Goal: Information Seeking & Learning: Learn about a topic

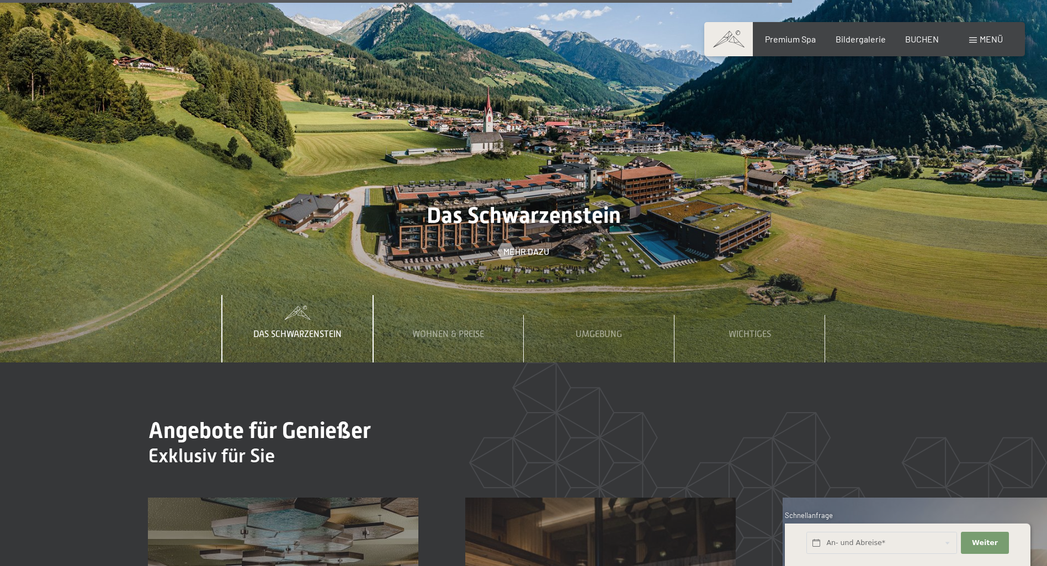
scroll to position [4854, 0]
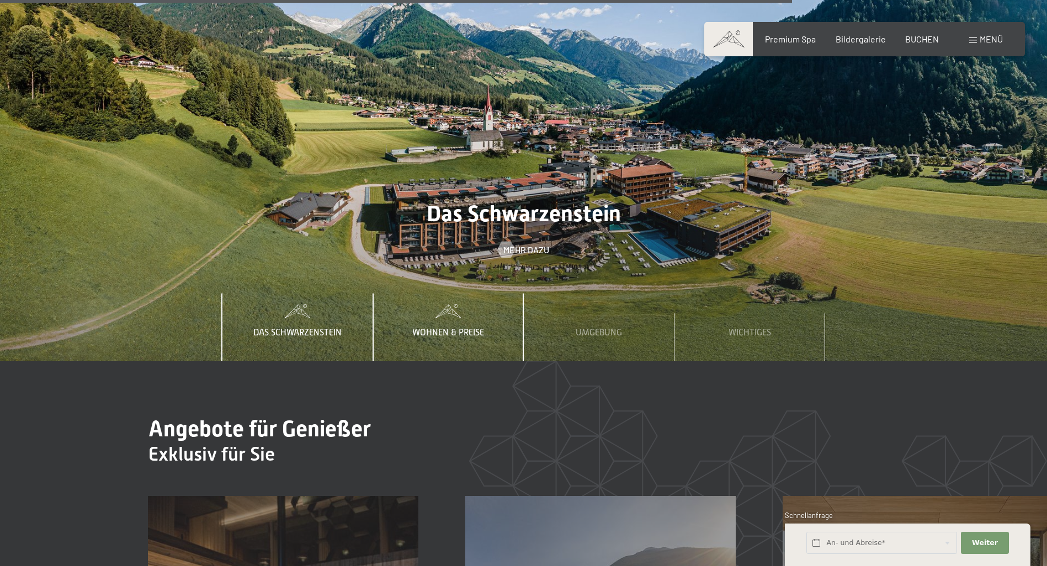
click at [464, 328] on span "Wohnen & Preise" at bounding box center [448, 333] width 72 height 10
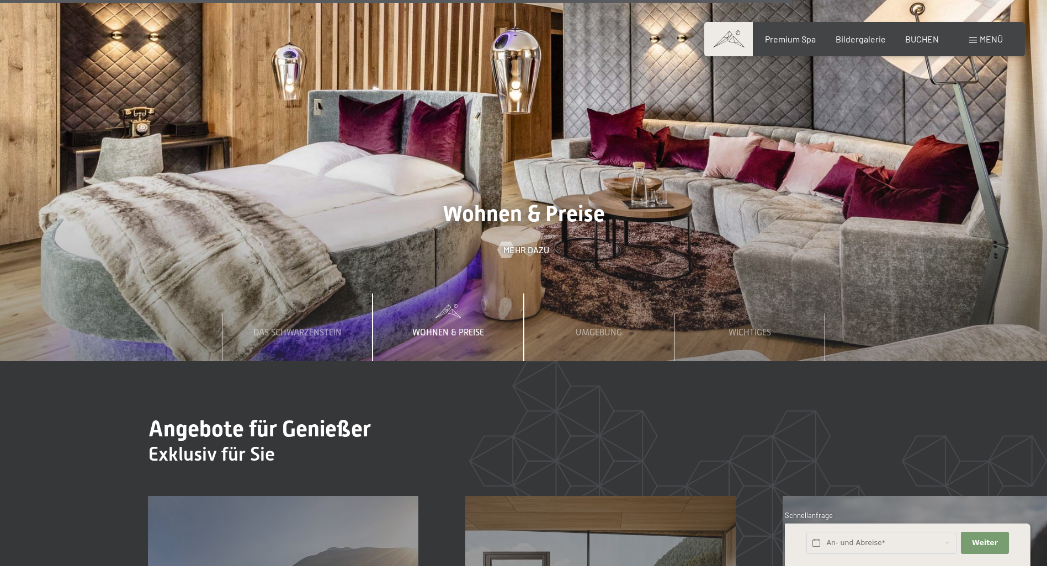
click at [458, 328] on span "Wohnen & Preise" at bounding box center [448, 333] width 72 height 10
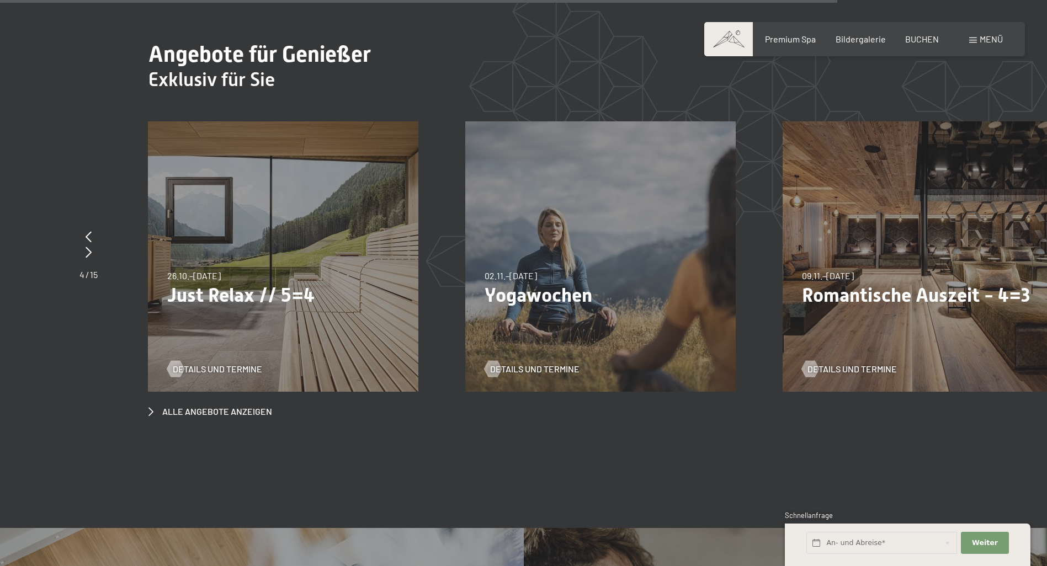
scroll to position [5130, 0]
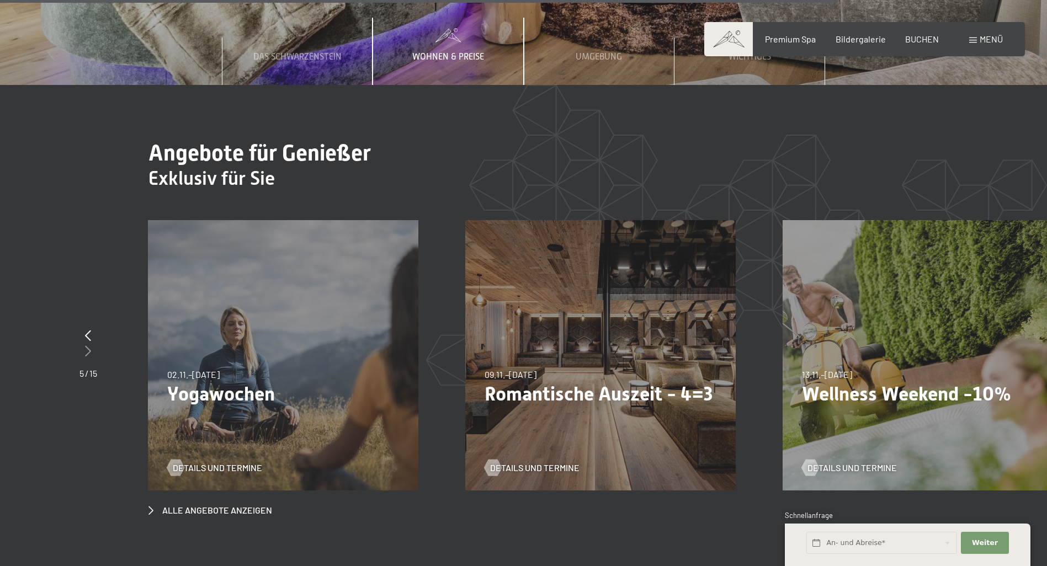
click at [87, 345] on icon at bounding box center [88, 350] width 6 height 11
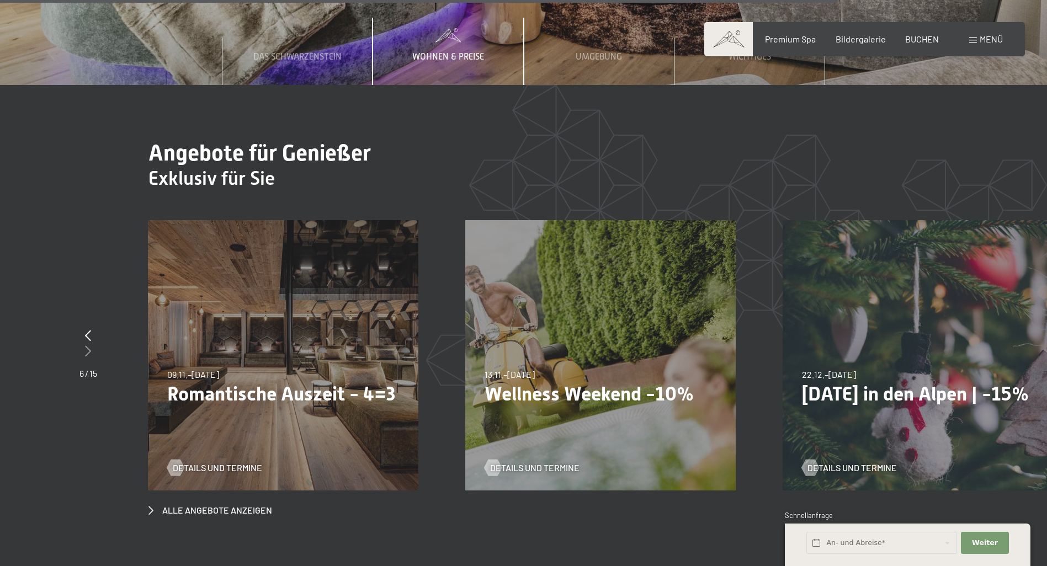
click at [87, 345] on icon at bounding box center [88, 350] width 6 height 11
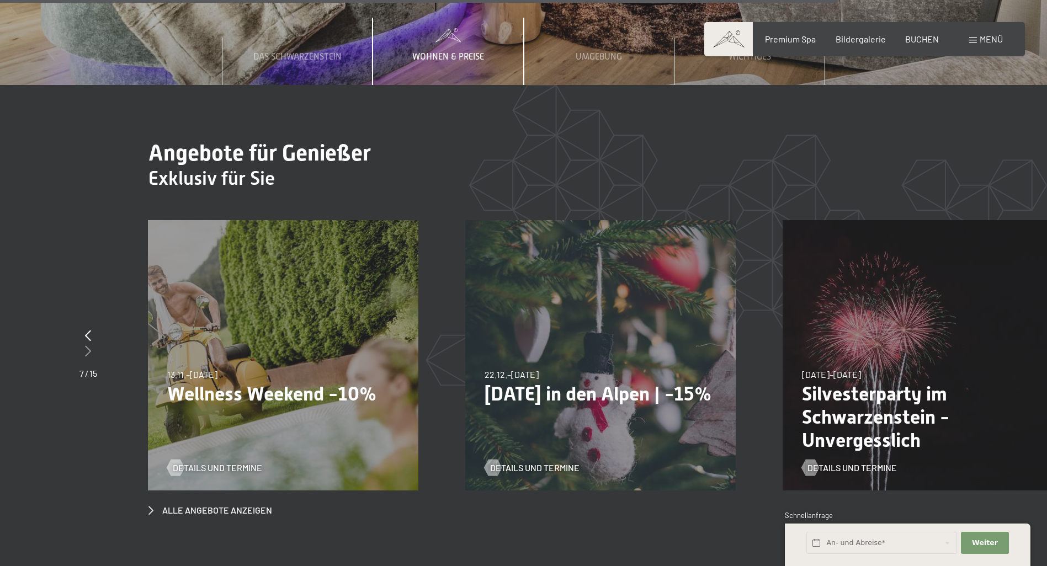
click at [87, 345] on icon at bounding box center [88, 350] width 6 height 11
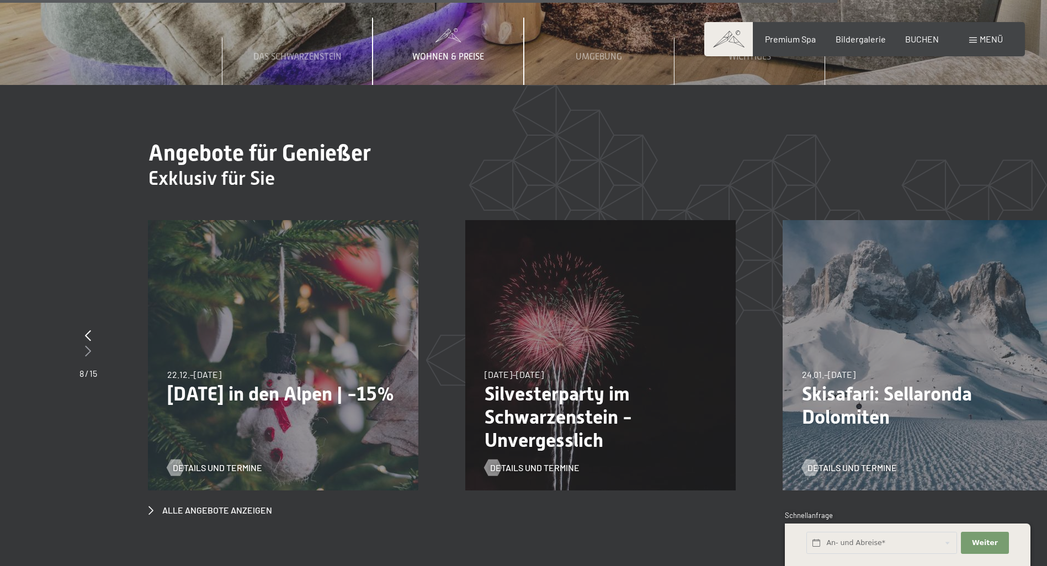
click at [87, 345] on icon at bounding box center [88, 350] width 6 height 11
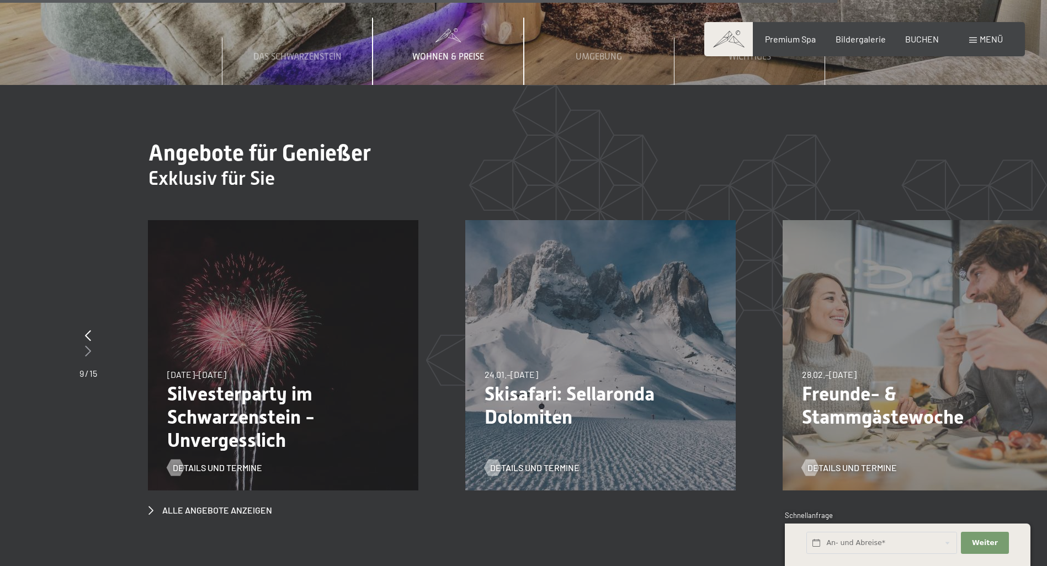
click at [87, 345] on icon at bounding box center [88, 350] width 6 height 11
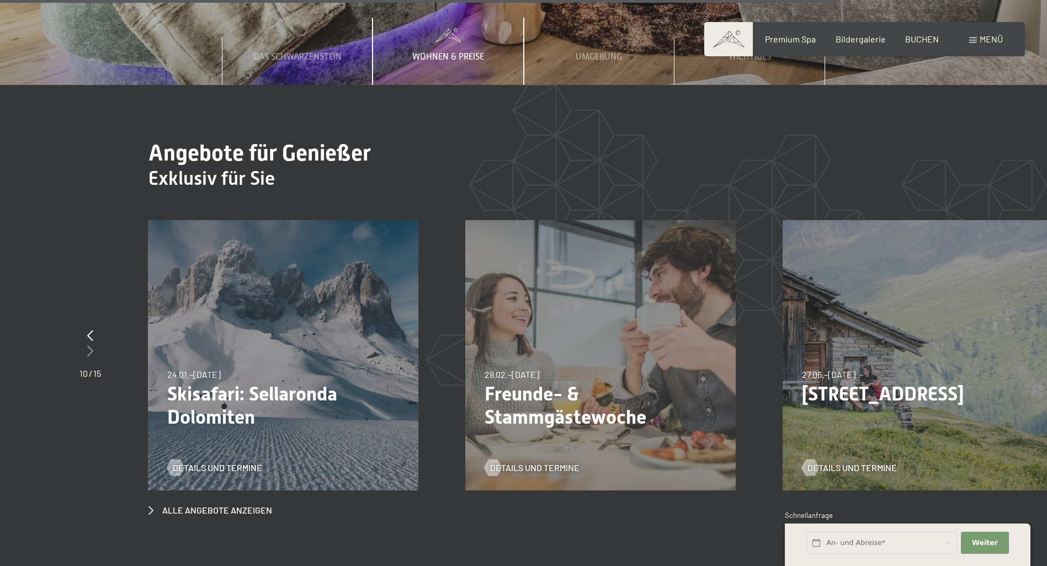
click at [87, 345] on icon at bounding box center [90, 350] width 6 height 11
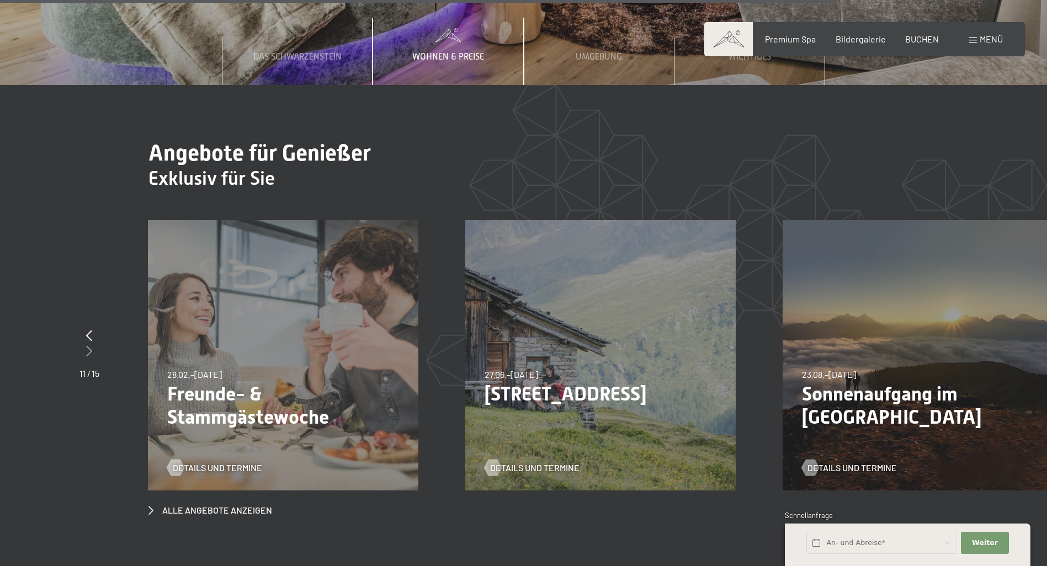
click at [87, 345] on icon at bounding box center [89, 350] width 6 height 11
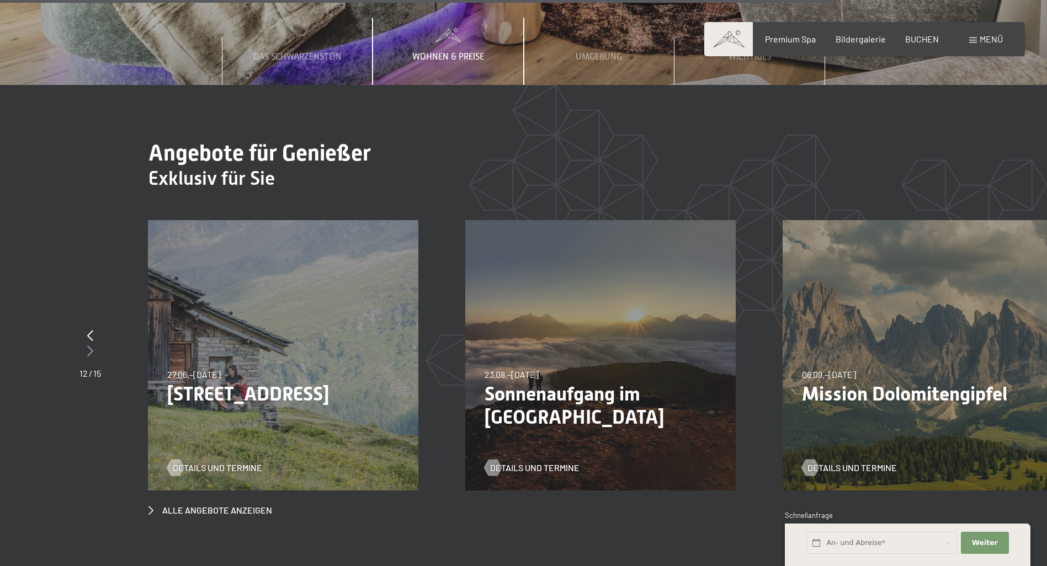
click at [87, 345] on icon at bounding box center [90, 350] width 6 height 11
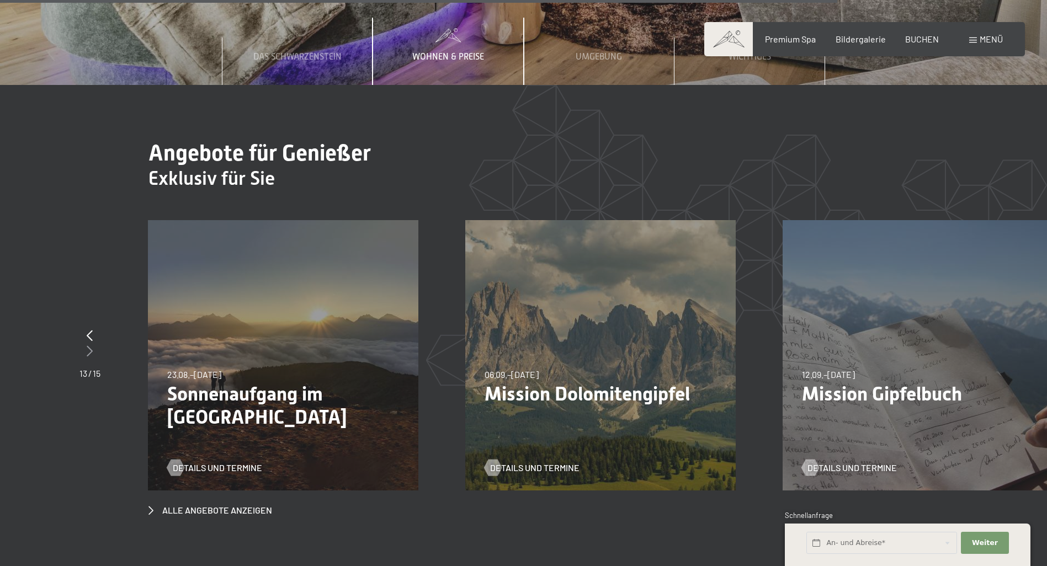
click at [87, 345] on icon at bounding box center [90, 350] width 6 height 11
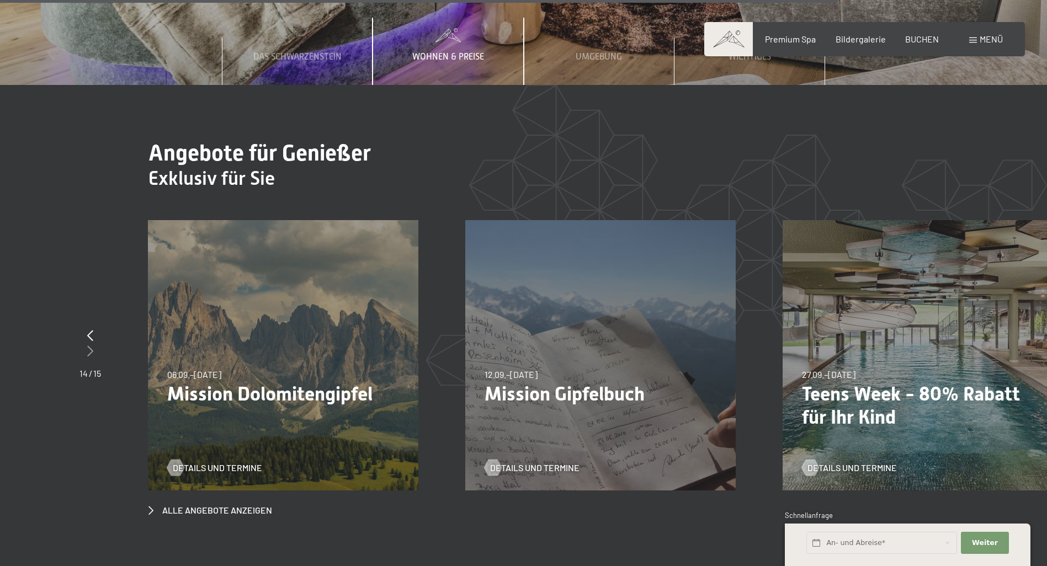
click at [87, 345] on icon at bounding box center [90, 350] width 6 height 11
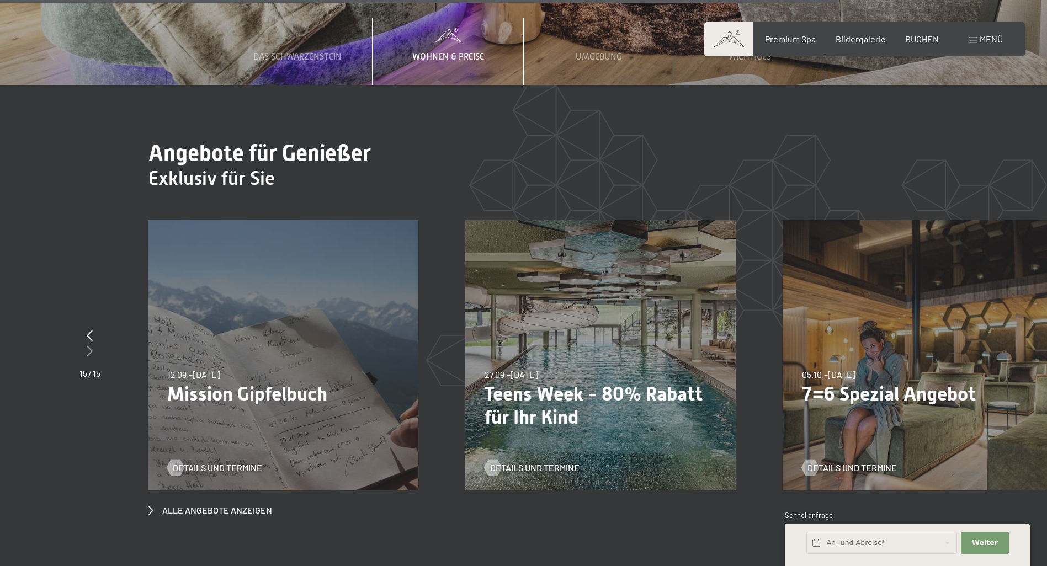
click at [88, 345] on icon at bounding box center [90, 350] width 6 height 11
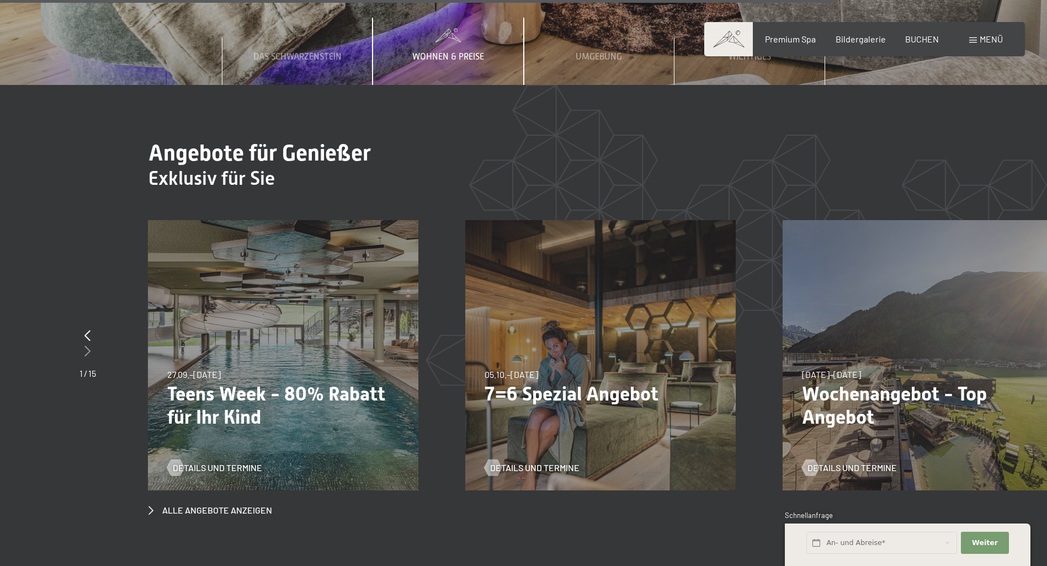
click at [88, 345] on icon at bounding box center [87, 350] width 6 height 11
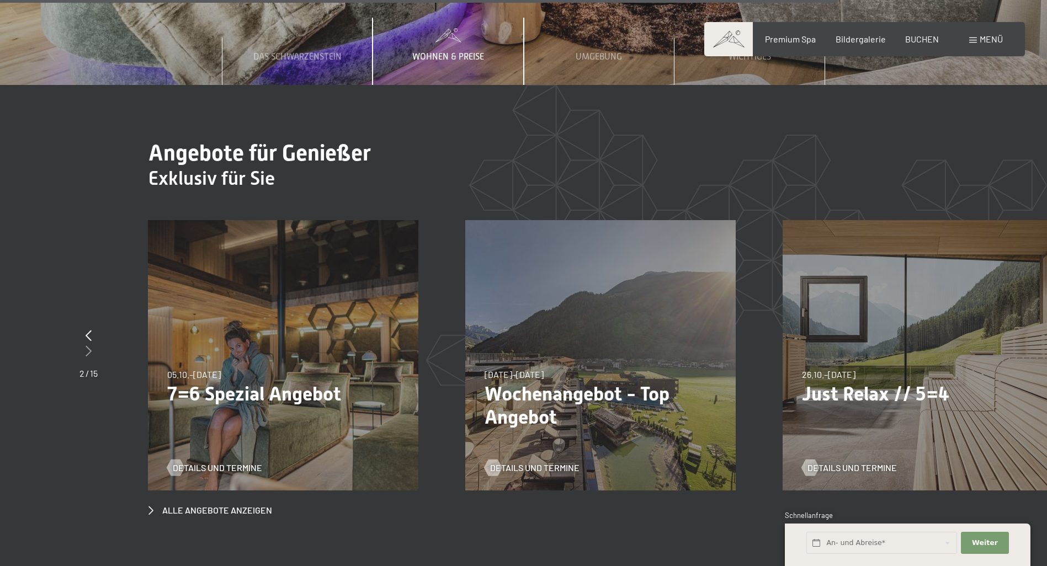
click at [88, 345] on icon at bounding box center [89, 350] width 6 height 11
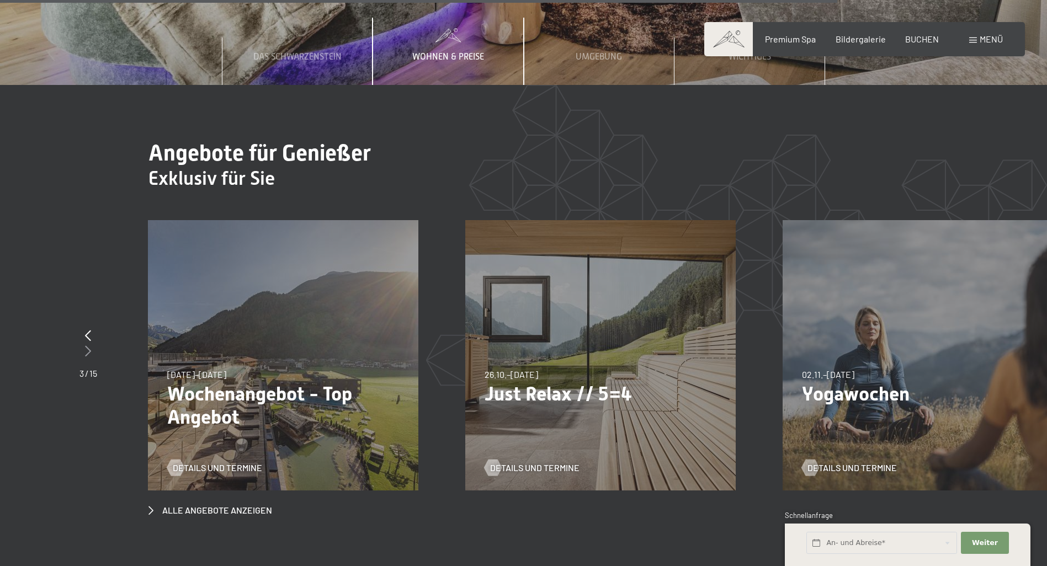
click at [88, 345] on icon at bounding box center [88, 350] width 6 height 11
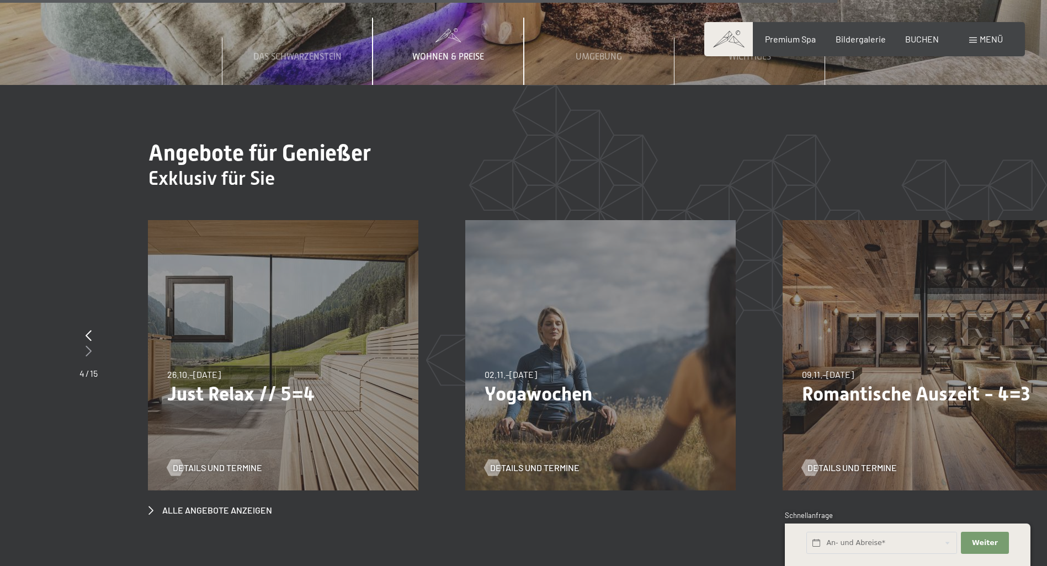
click at [88, 345] on icon at bounding box center [89, 350] width 6 height 11
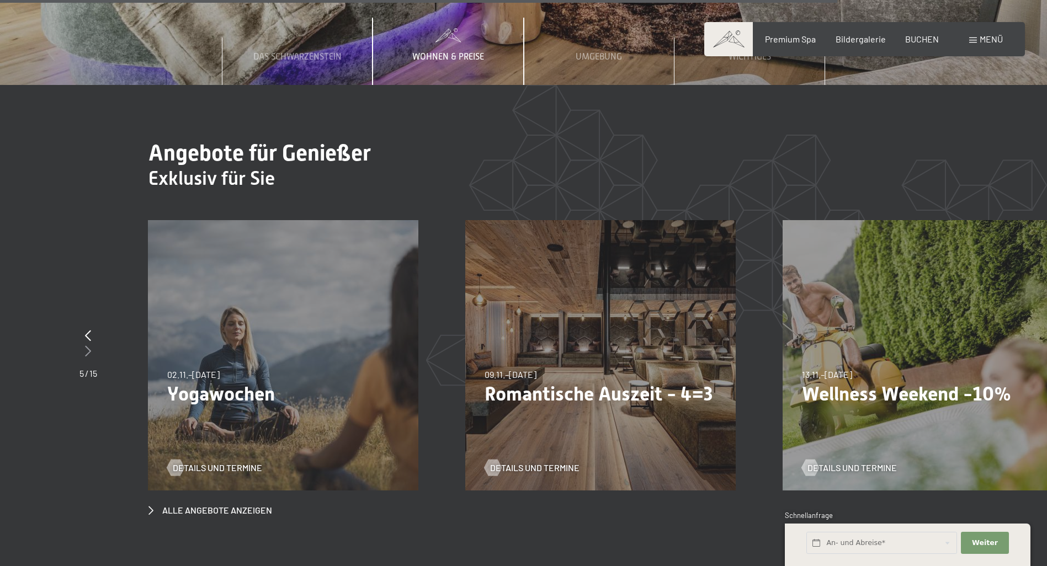
click at [88, 345] on icon at bounding box center [88, 350] width 6 height 11
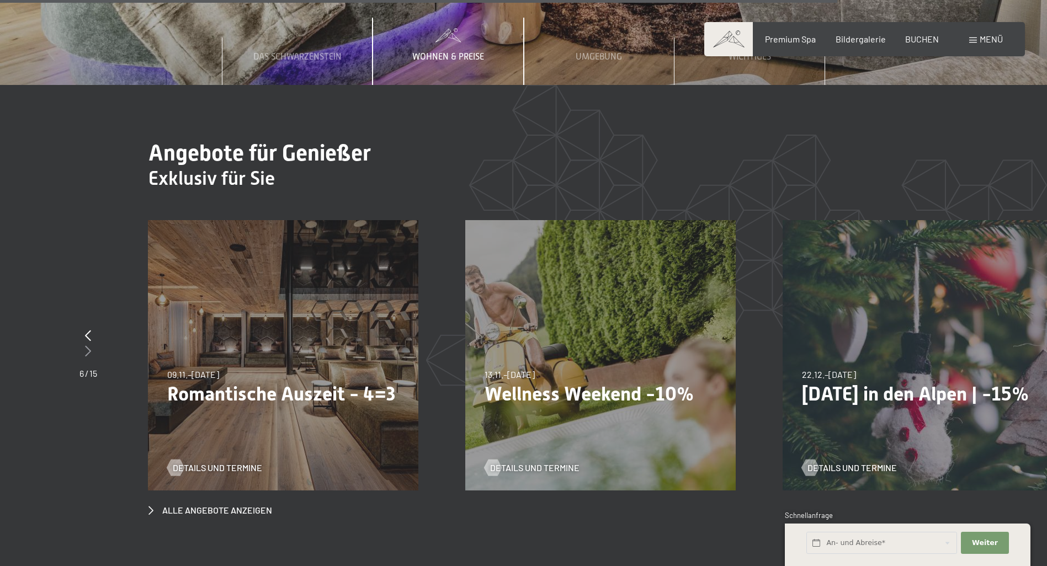
click at [89, 345] on icon at bounding box center [88, 350] width 6 height 11
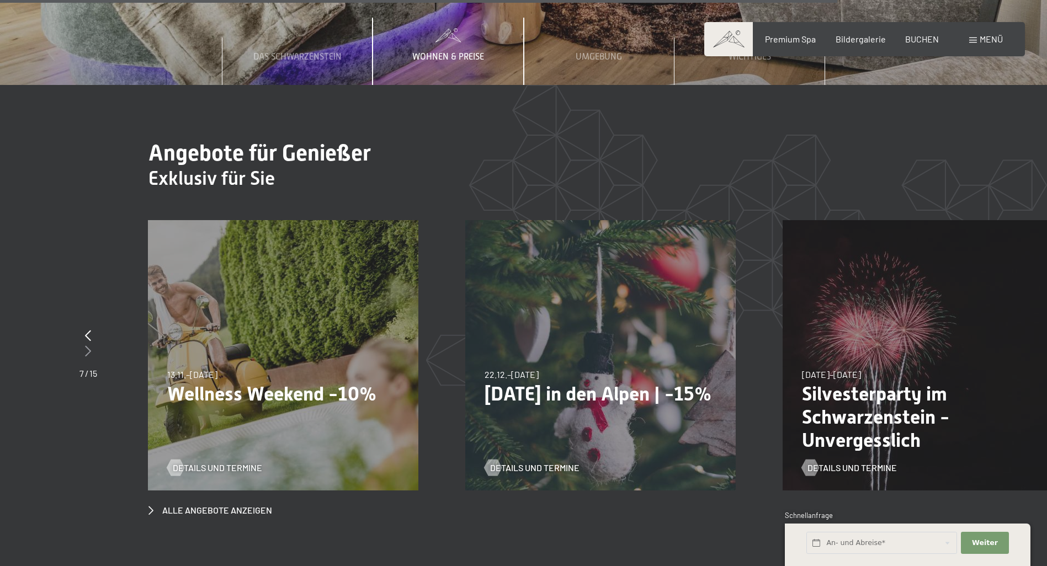
click at [89, 345] on icon at bounding box center [88, 350] width 6 height 11
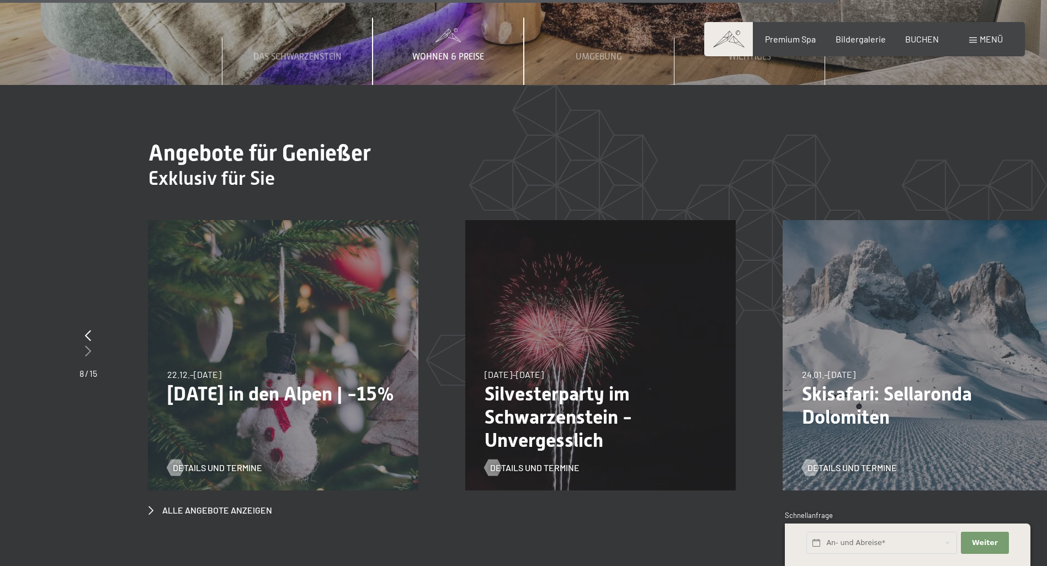
click at [89, 345] on icon at bounding box center [88, 350] width 6 height 11
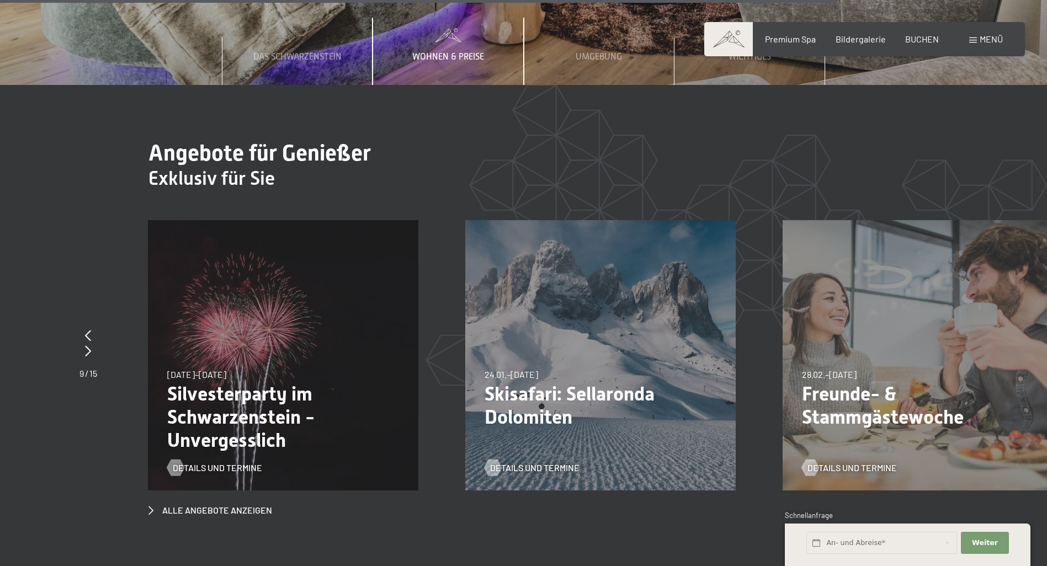
click at [867, 382] on p "Freunde- & Stammgästewoche" at bounding box center [918, 405] width 232 height 46
click at [84, 344] on div at bounding box center [88, 351] width 18 height 15
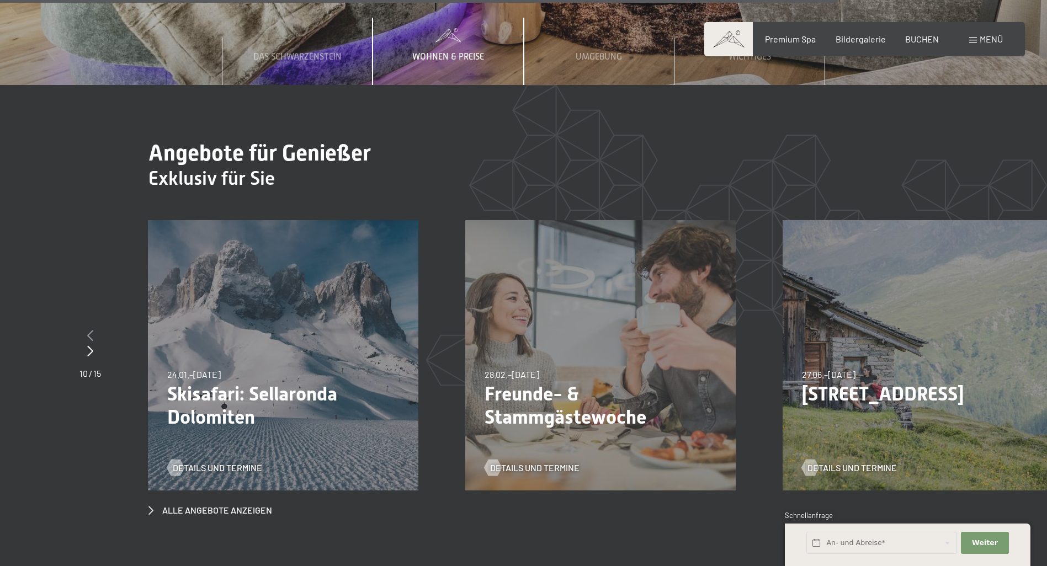
click at [89, 330] on icon at bounding box center [90, 335] width 6 height 11
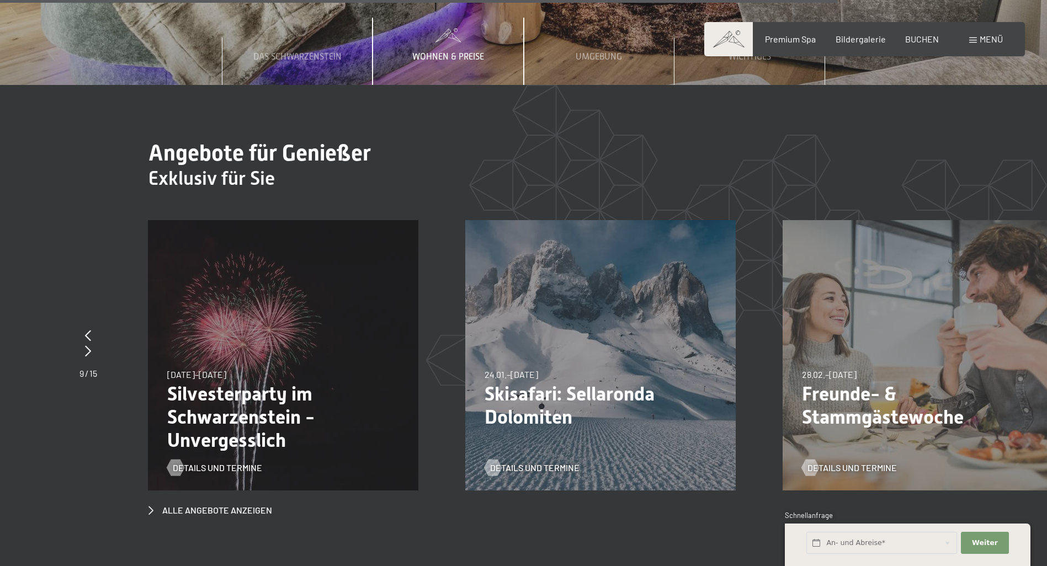
click at [847, 382] on p "Freunde- & Stammgästewoche" at bounding box center [918, 405] width 232 height 46
click at [856, 462] on span "Details und Termine" at bounding box center [862, 468] width 89 height 12
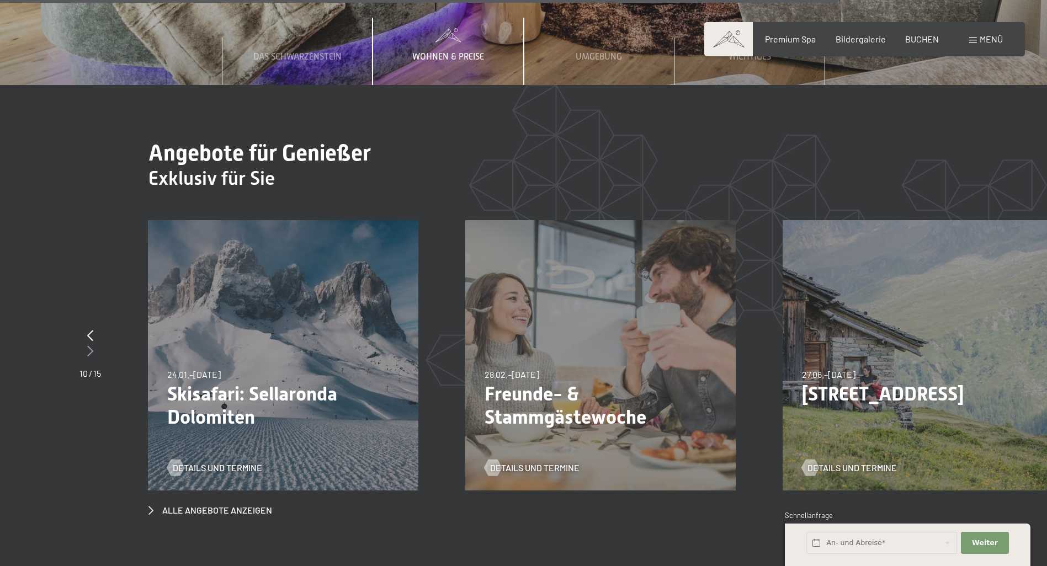
click at [90, 345] on icon at bounding box center [90, 350] width 6 height 11
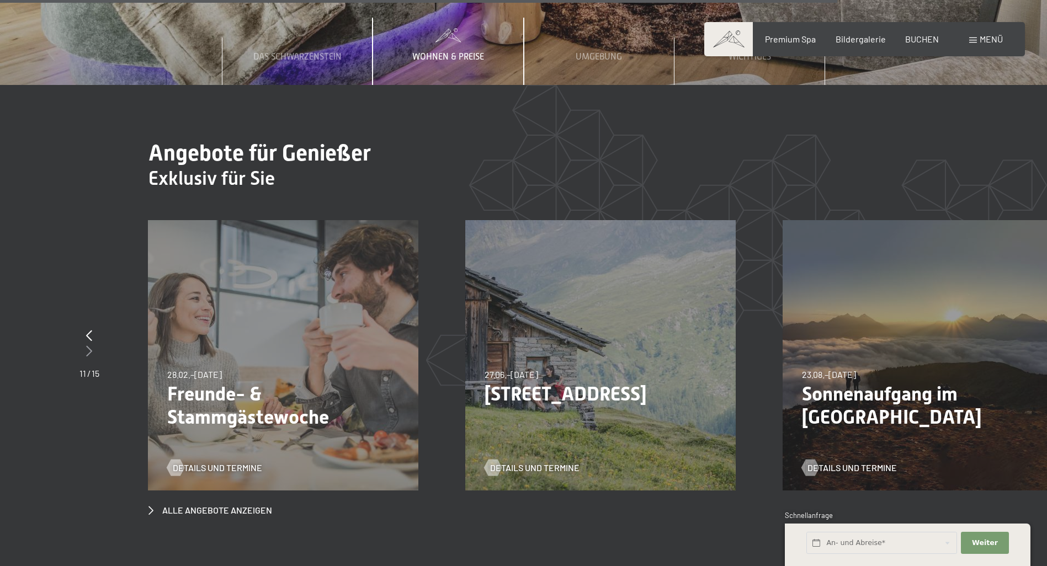
click at [90, 345] on icon at bounding box center [89, 350] width 6 height 11
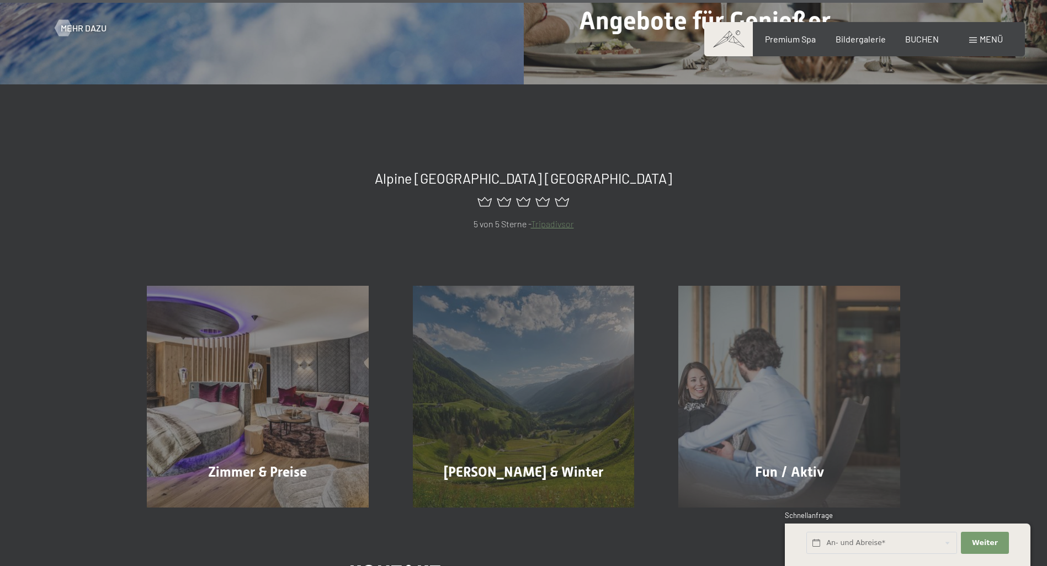
scroll to position [6068, 0]
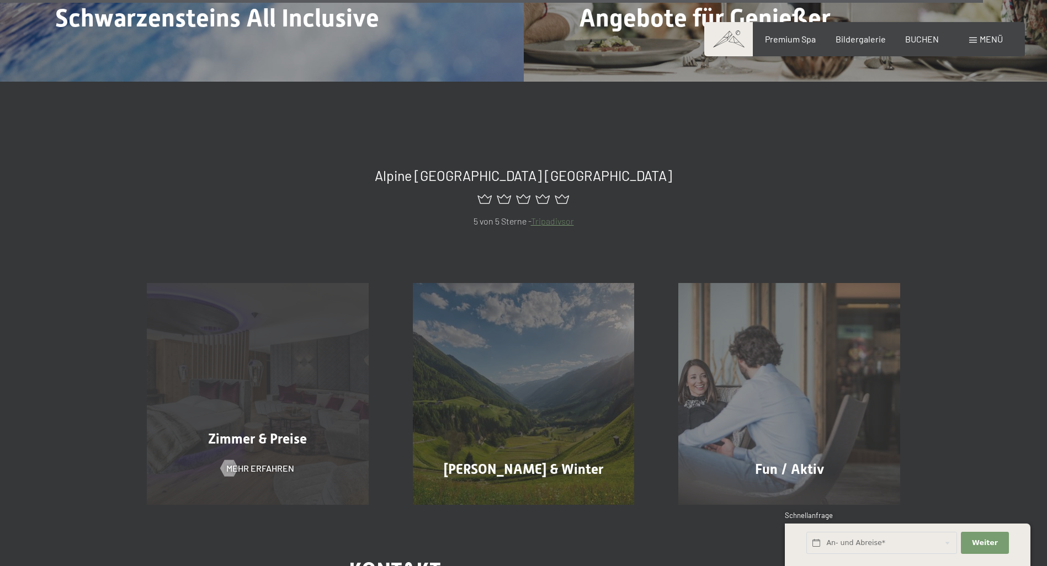
click at [268, 431] on span "Zimmer & Preise" at bounding box center [257, 439] width 99 height 16
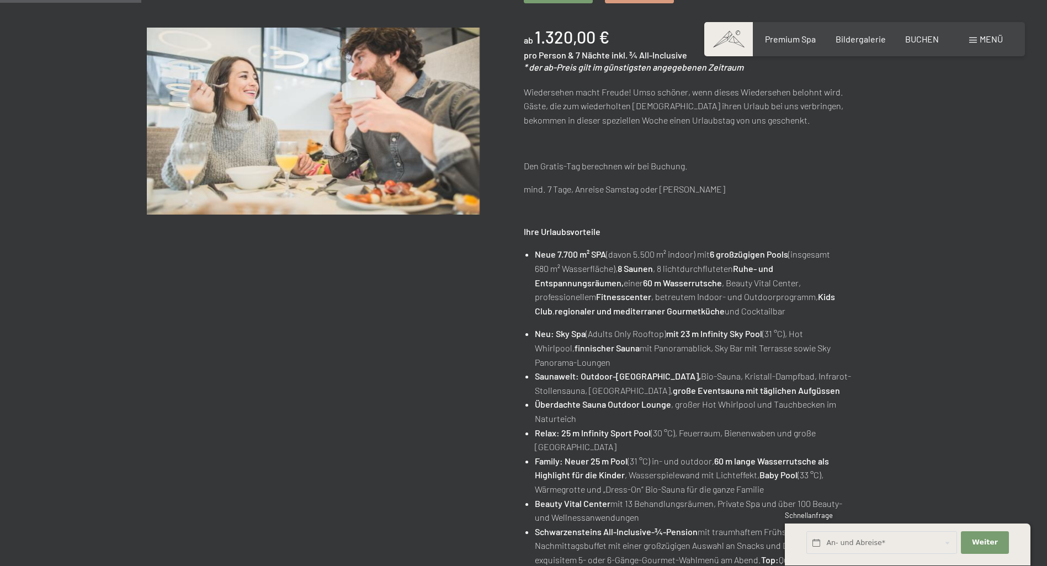
scroll to position [55, 0]
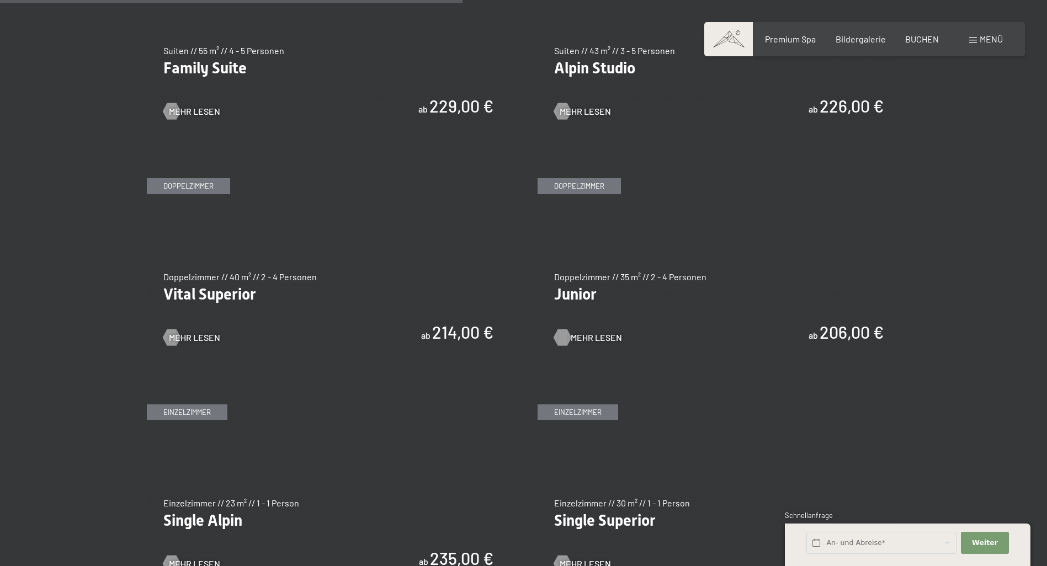
scroll to position [1545, 0]
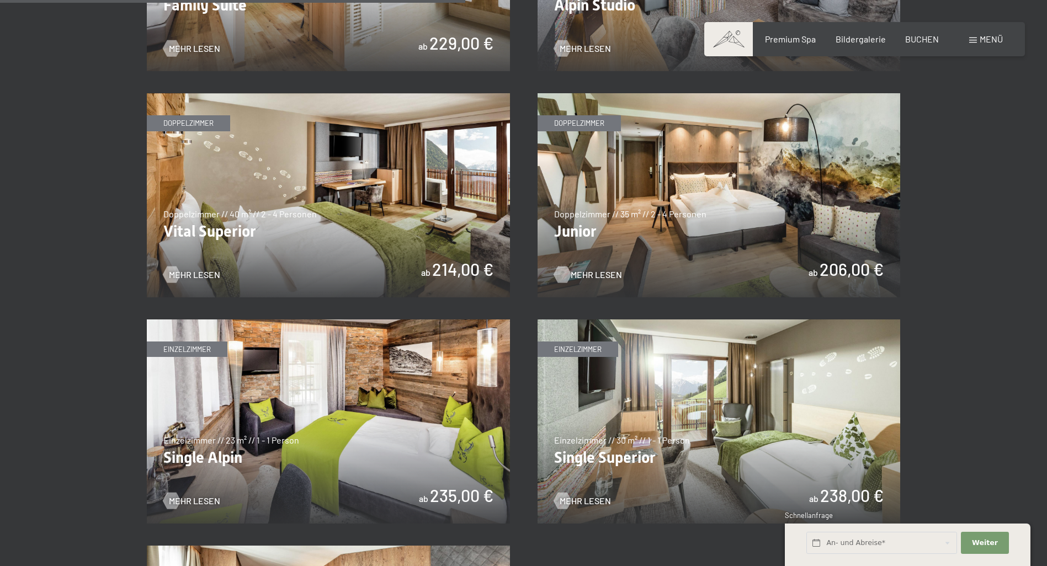
click at [557, 276] on div at bounding box center [561, 275] width 9 height 17
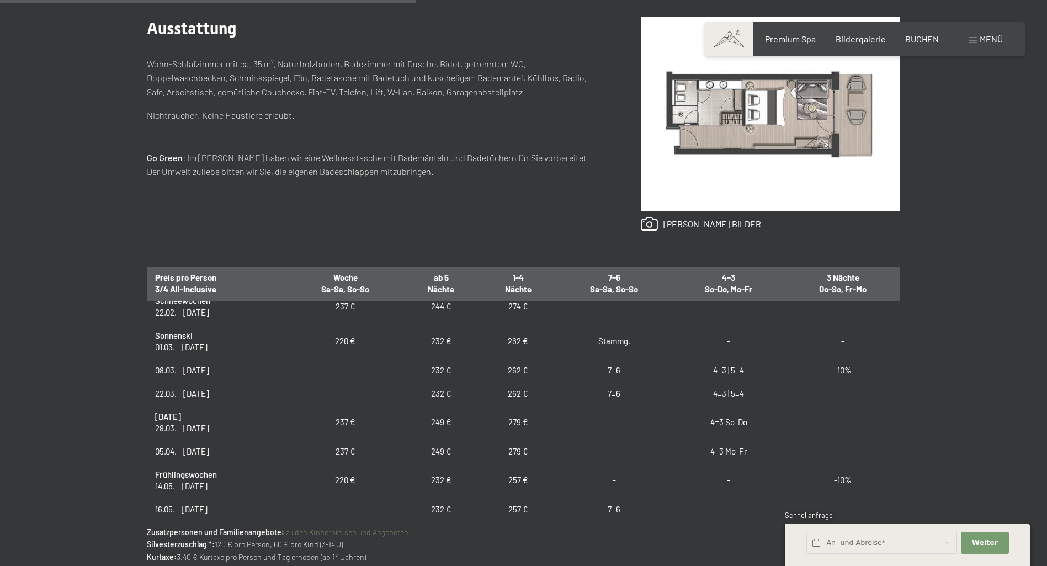
scroll to position [166, 0]
